Goal: Find specific page/section

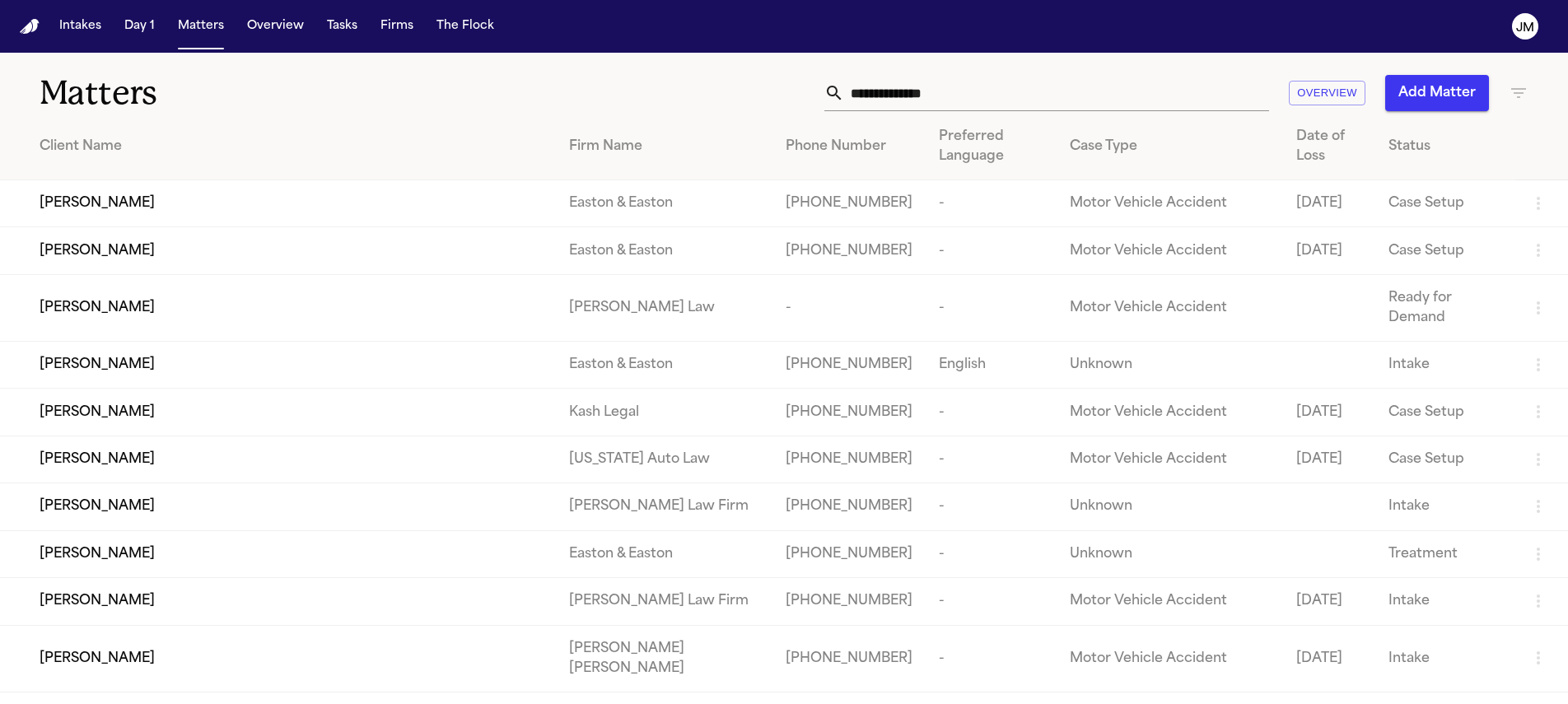
click at [868, 88] on input "text" at bounding box center [1056, 92] width 425 height 36
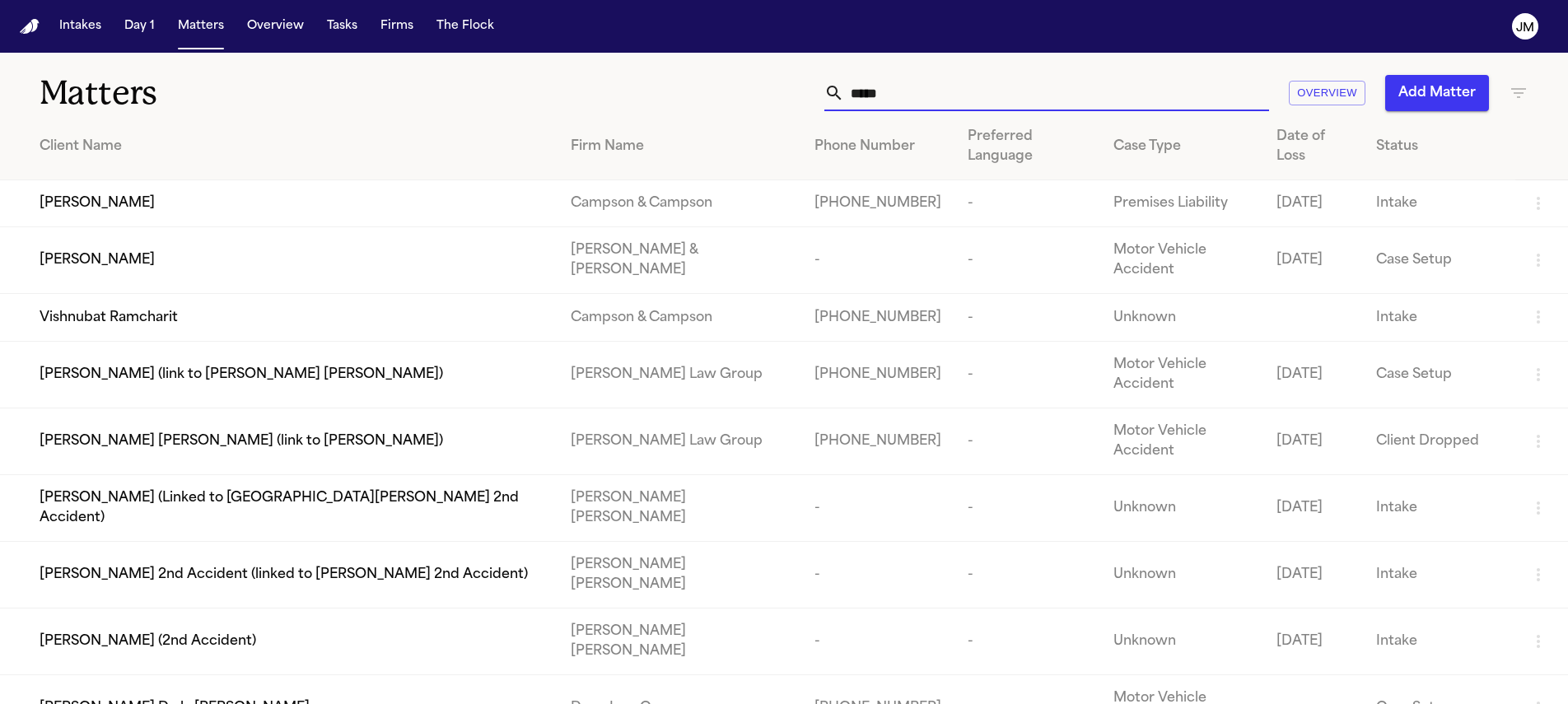
type input "*****"
click at [319, 193] on div "[PERSON_NAME]" at bounding box center [292, 203] width 505 height 20
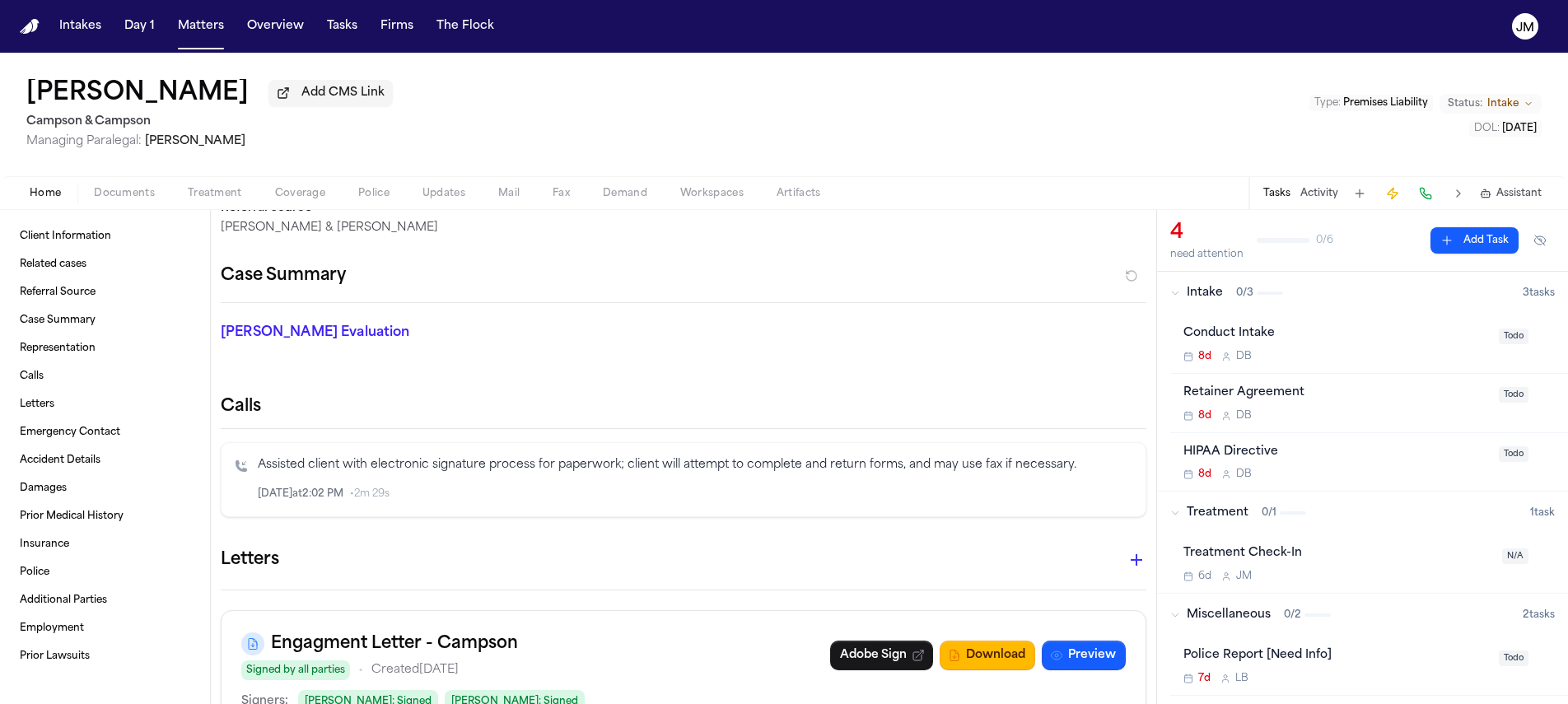
scroll to position [488, 0]
